Goal: Information Seeking & Learning: Learn about a topic

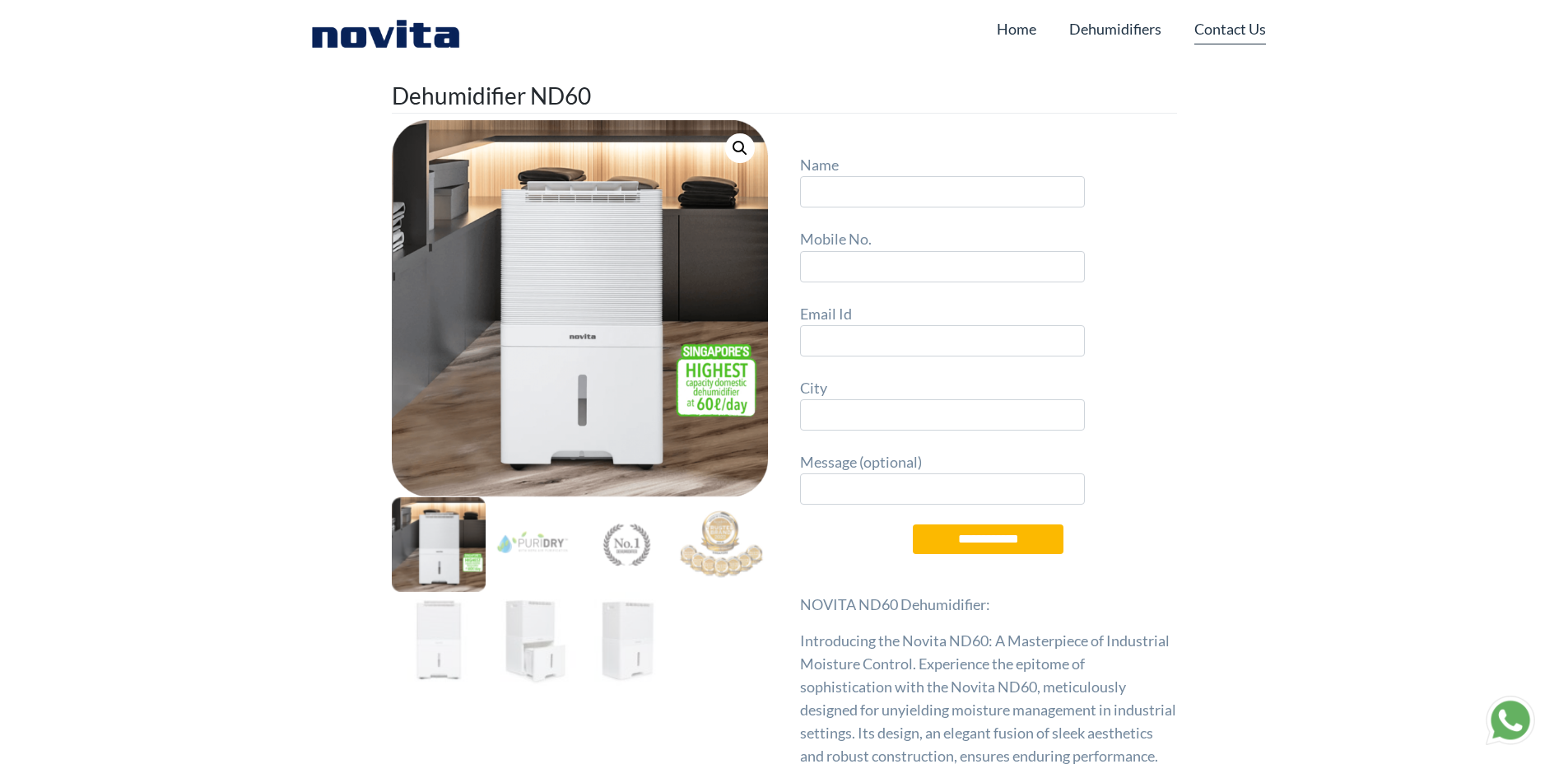
click at [1226, 22] on link "Contact Us" at bounding box center [1230, 28] width 72 height 32
click at [1147, 27] on link "Dehumidifiers" at bounding box center [1115, 28] width 92 height 32
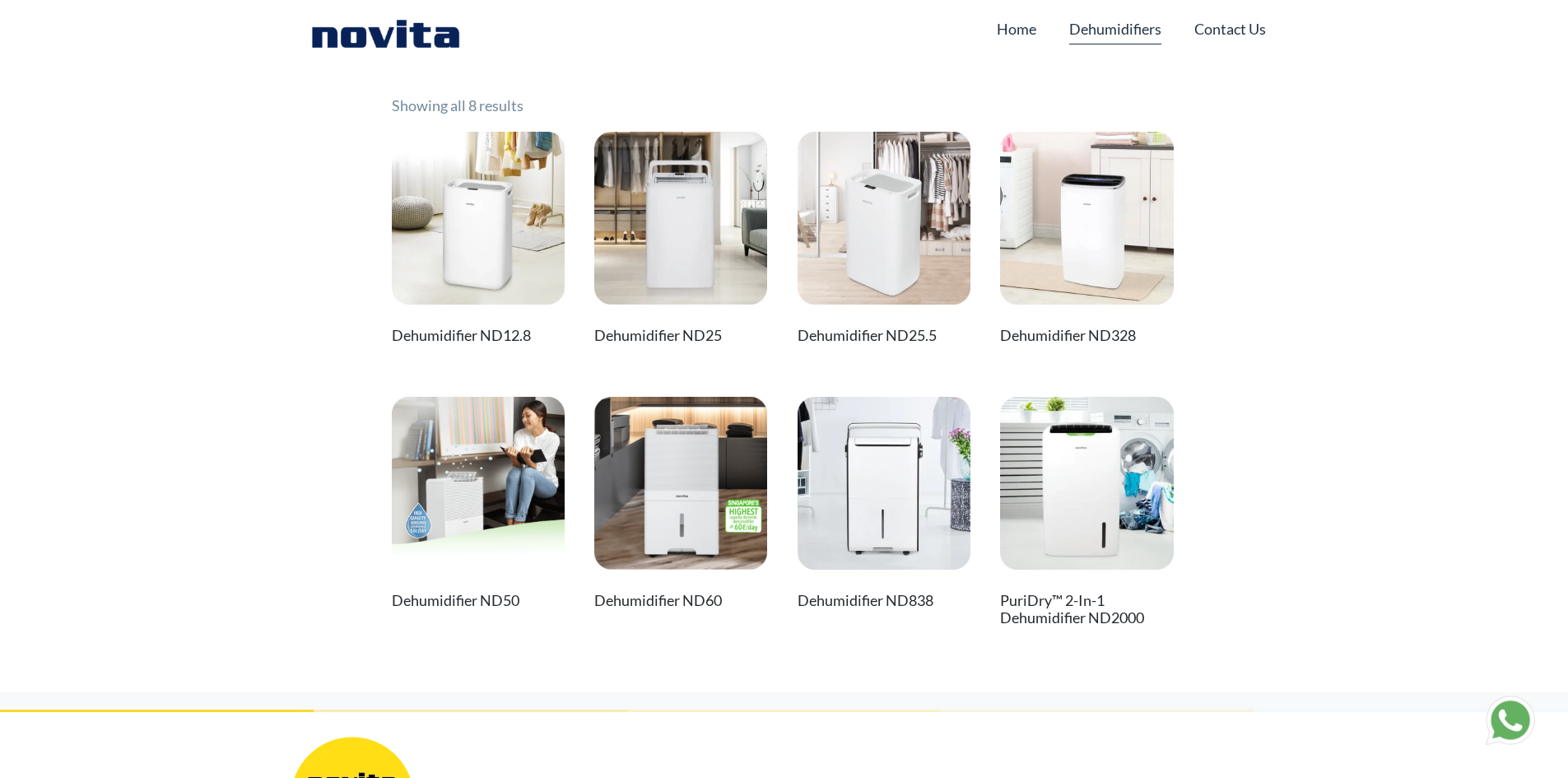
click at [723, 538] on img at bounding box center [681, 483] width 173 height 173
